Goal: Information Seeking & Learning: Learn about a topic

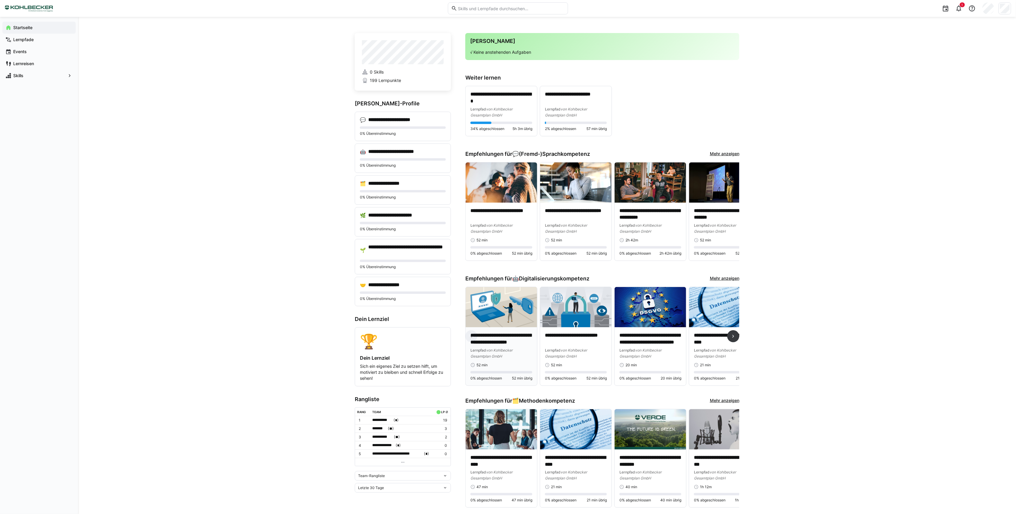
click at [491, 314] on img at bounding box center [502, 307] width 72 height 40
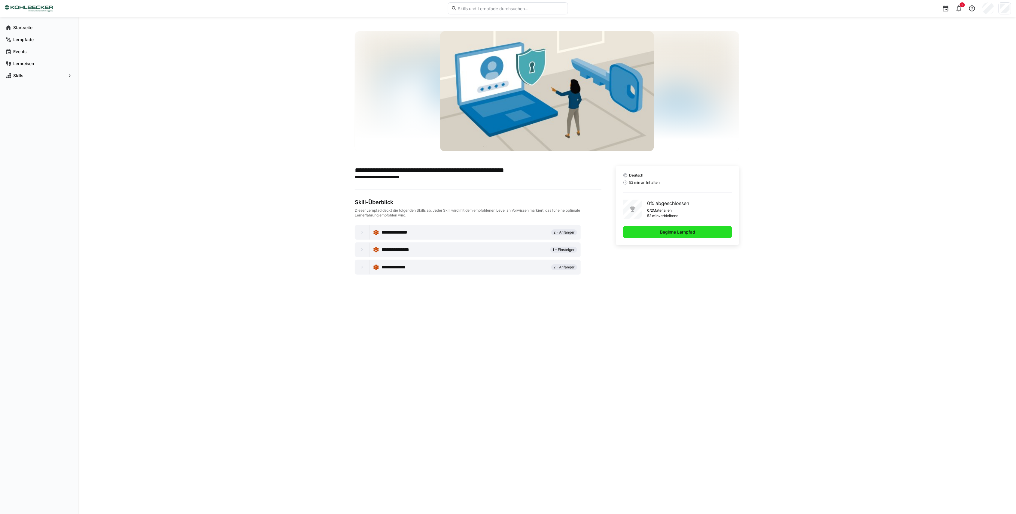
click at [660, 233] on span "Beginne Lernpfad" at bounding box center [677, 232] width 37 height 6
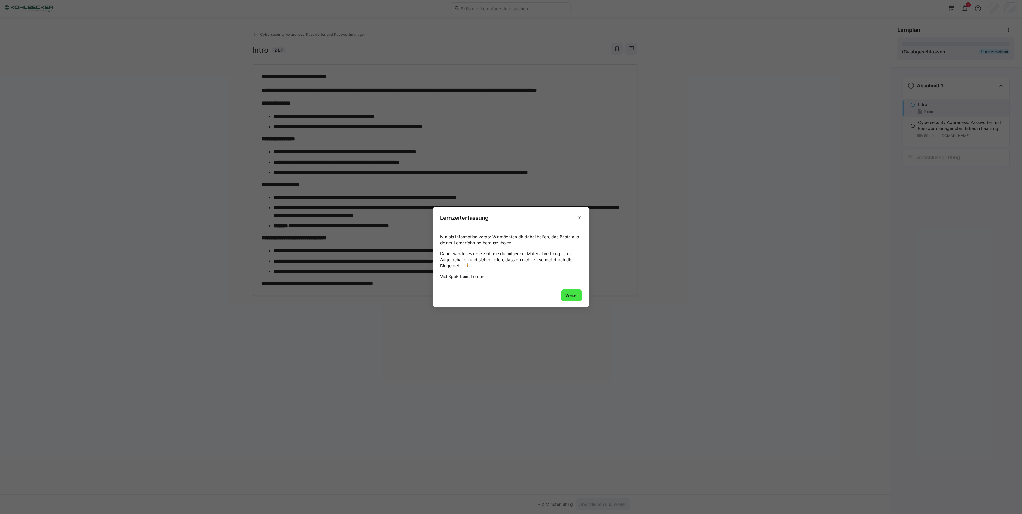
click at [578, 296] on span "Weiter" at bounding box center [572, 296] width 14 height 6
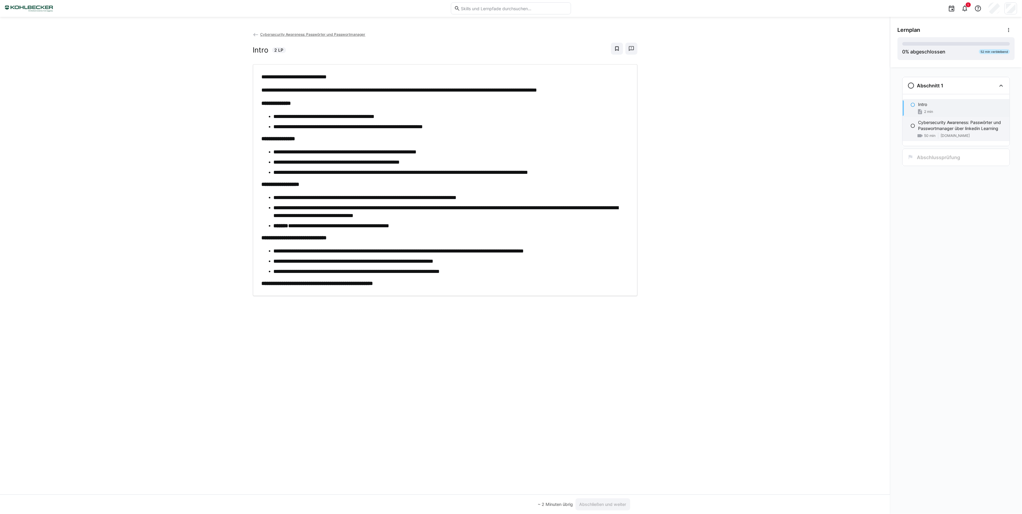
click at [952, 131] on p "Cybersecurity Awareness: Passwörter und Passwortmanager über linkedin Learning" at bounding box center [962, 126] width 87 height 12
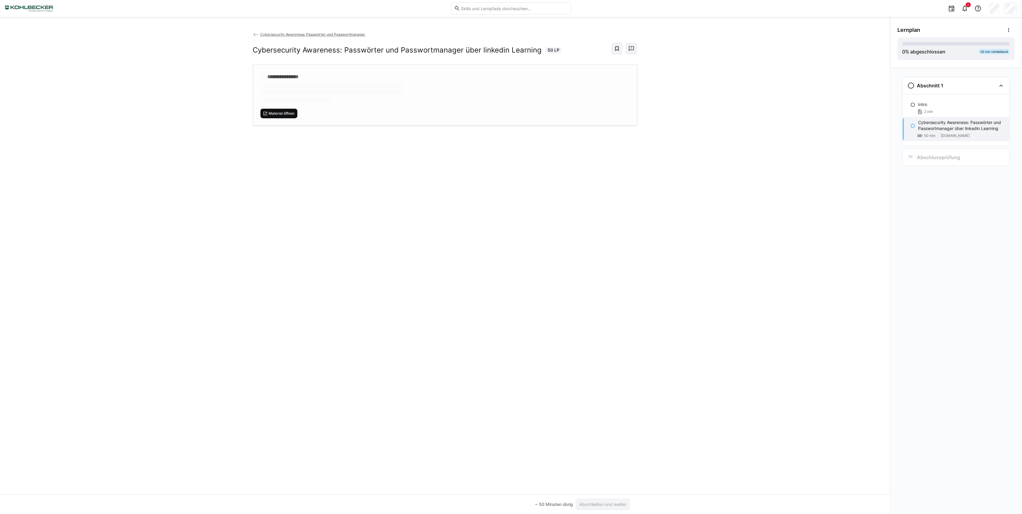
click at [287, 115] on span "Material öffnen" at bounding box center [281, 113] width 27 height 5
